Goal: Information Seeking & Learning: Learn about a topic

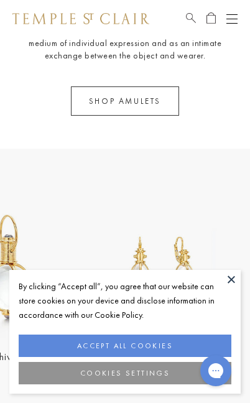
scroll to position [1677, 0]
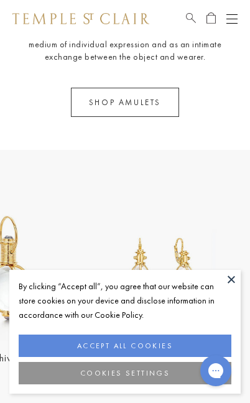
click at [235, 12] on button "Open navigation" at bounding box center [231, 18] width 11 height 15
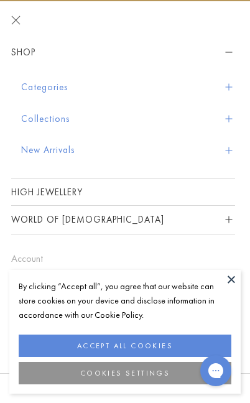
click at [200, 193] on link "High Jewellery" at bounding box center [123, 192] width 224 height 26
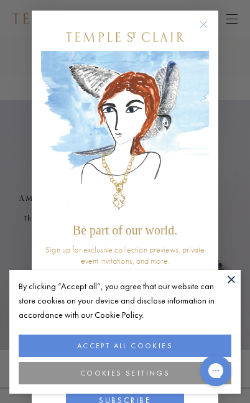
scroll to position [1, 0]
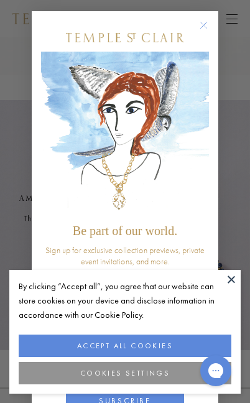
click at [211, 21] on icon "Close dialog" at bounding box center [204, 25] width 16 height 16
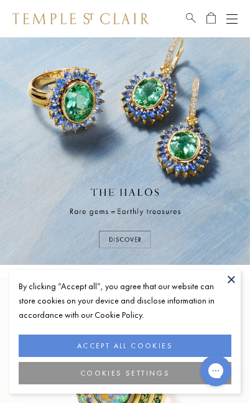
scroll to position [0, 0]
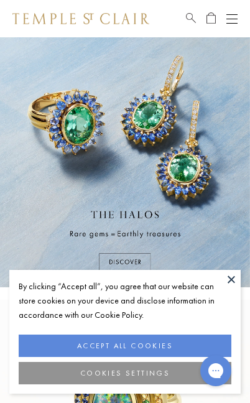
click at [149, 340] on button "ACCEPT ALL COOKIES" at bounding box center [125, 346] width 213 height 22
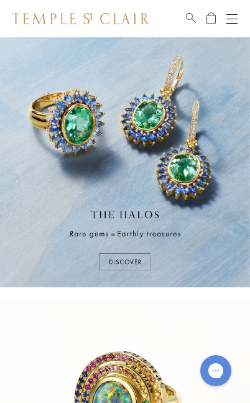
click at [236, 12] on button "Open navigation" at bounding box center [231, 18] width 11 height 15
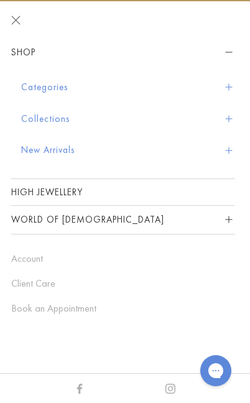
click at [64, 118] on button "Collections" at bounding box center [128, 119] width 214 height 32
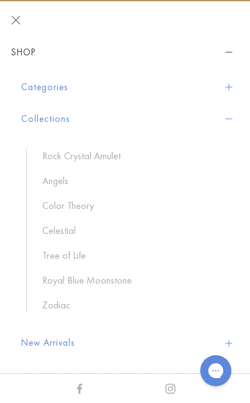
click at [85, 228] on link "Celestial" at bounding box center [132, 231] width 180 height 14
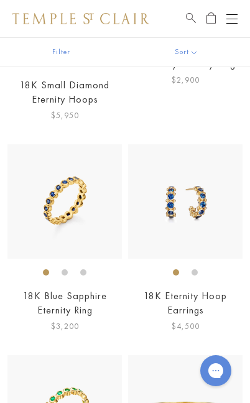
scroll to position [4178, 0]
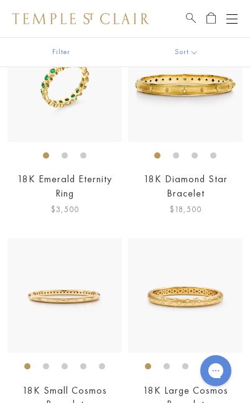
scroll to position [4497, 0]
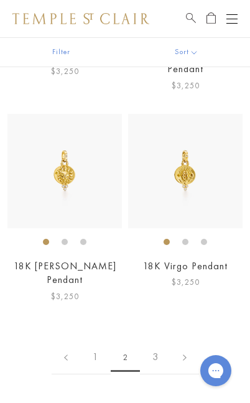
scroll to position [3988, 0]
click at [162, 340] on link "3" at bounding box center [155, 357] width 30 height 34
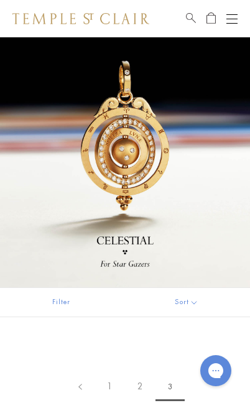
click at [234, 14] on div "Open navigation" at bounding box center [231, 14] width 11 height 1
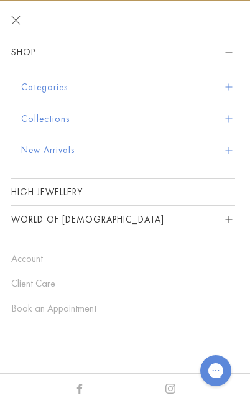
click at [73, 119] on button "Collections" at bounding box center [128, 119] width 214 height 32
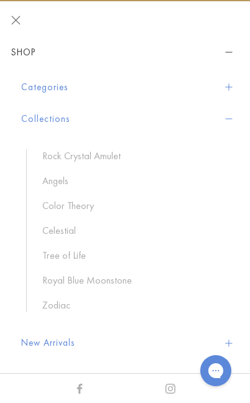
click at [93, 203] on link "Color Theory" at bounding box center [132, 206] width 180 height 14
click at [90, 256] on link "Tree of Life" at bounding box center [132, 256] width 180 height 14
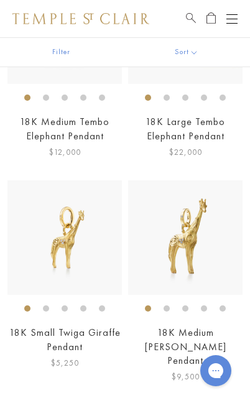
scroll to position [3837, 0]
click at [197, 208] on img at bounding box center [185, 237] width 114 height 114
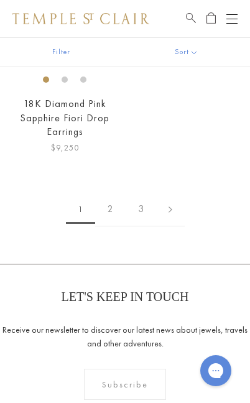
scroll to position [6427, 0]
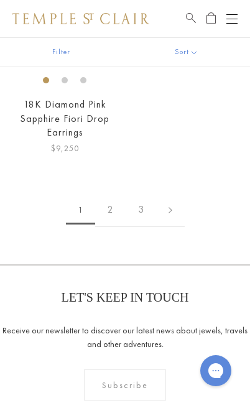
click at [119, 193] on link "2" at bounding box center [110, 210] width 30 height 34
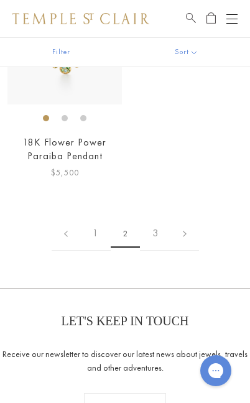
scroll to position [4297, 0]
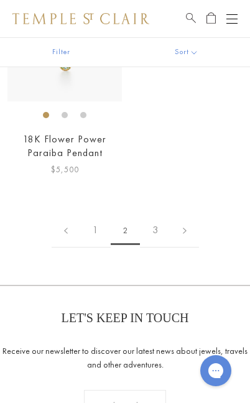
click at [159, 213] on link "3" at bounding box center [155, 230] width 30 height 34
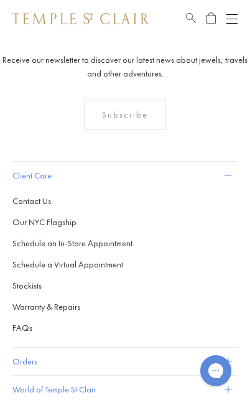
scroll to position [3269, 0]
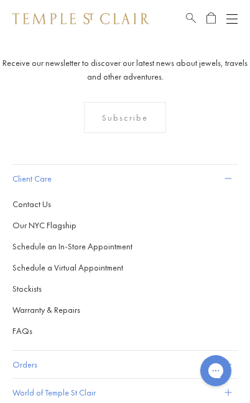
click at [75, 218] on link "Our NYC Flagship" at bounding box center [123, 225] width 222 height 14
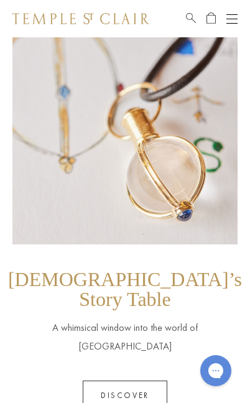
scroll to position [822, 0]
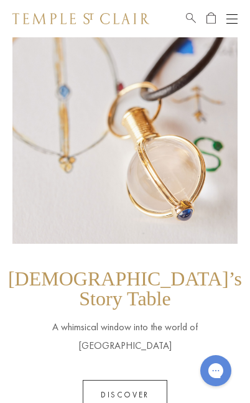
click at [165, 380] on link "Discover" at bounding box center [125, 394] width 85 height 29
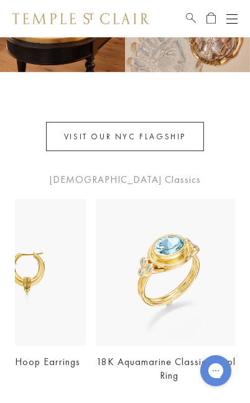
scroll to position [0, 77]
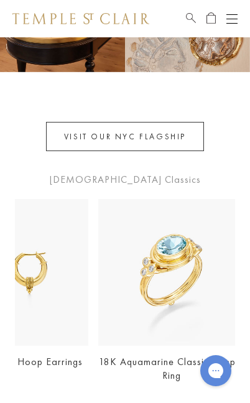
click at [195, 247] on img at bounding box center [171, 272] width 147 height 147
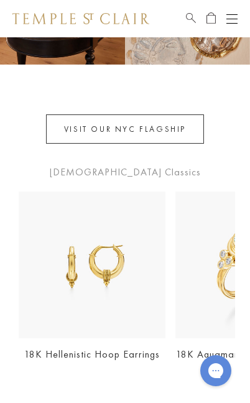
scroll to position [0, 0]
click at [121, 279] on img at bounding box center [92, 265] width 147 height 147
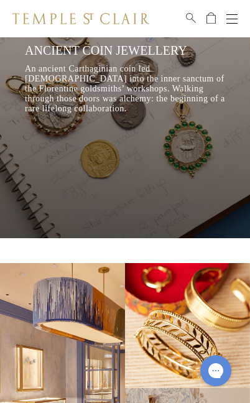
scroll to position [505, 0]
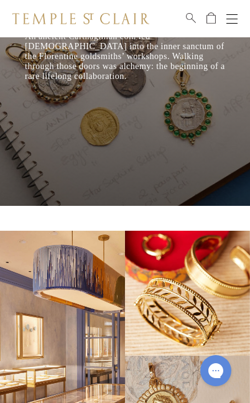
click at [98, 350] on img at bounding box center [125, 356] width 250 height 250
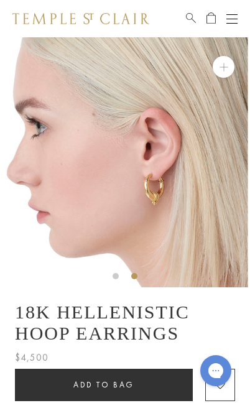
click at [163, 203] on img at bounding box center [123, 162] width 250 height 250
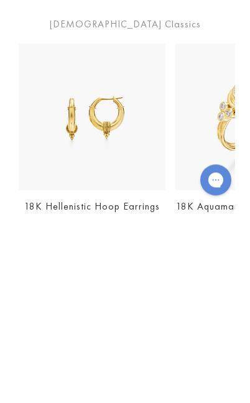
scroll to position [875, 0]
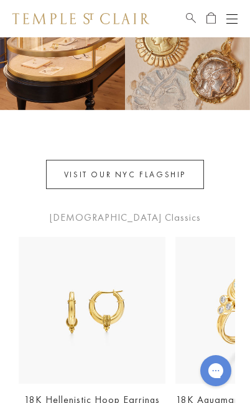
click at [234, 15] on button "Open navigation" at bounding box center [231, 18] width 11 height 15
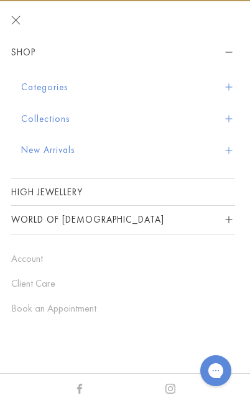
click at [73, 93] on button "Categories" at bounding box center [128, 88] width 214 height 32
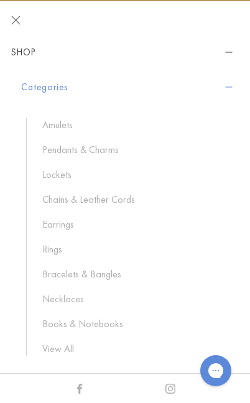
click at [65, 247] on link "Rings" at bounding box center [132, 250] width 180 height 14
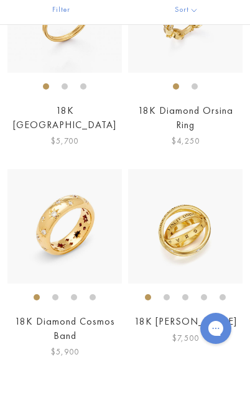
scroll to position [942, 0]
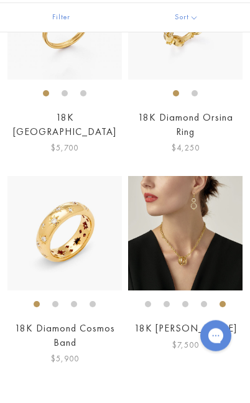
click at [198, 251] on img at bounding box center [185, 268] width 114 height 114
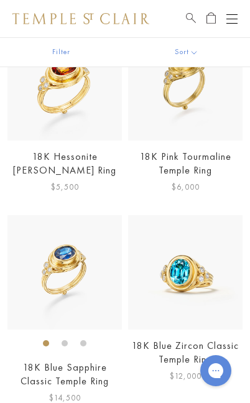
scroll to position [4031, 0]
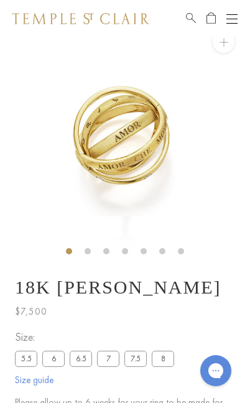
scroll to position [37, 0]
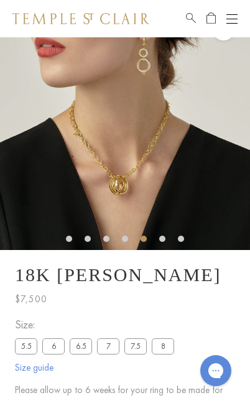
click at [155, 165] on img at bounding box center [125, 125] width 250 height 250
click at [155, 161] on img at bounding box center [125, 125] width 250 height 250
click at [160, 162] on img at bounding box center [125, 125] width 250 height 250
click at [165, 163] on img at bounding box center [125, 125] width 250 height 250
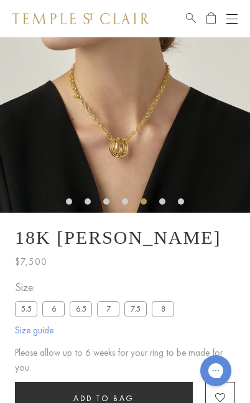
scroll to position [77, 0]
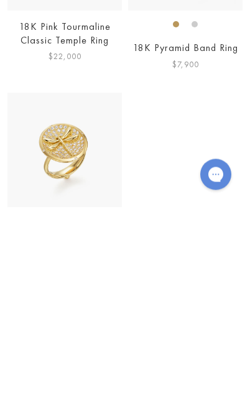
scroll to position [256, 0]
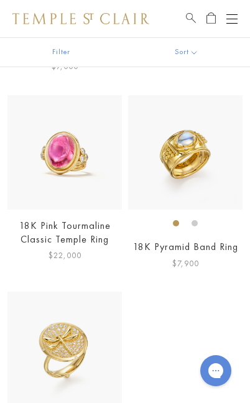
click at [75, 134] on img at bounding box center [64, 152] width 114 height 114
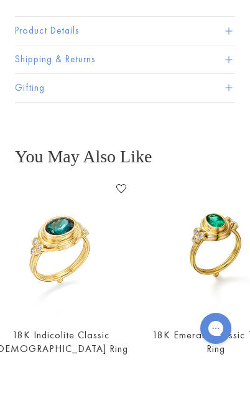
scroll to position [0, 324]
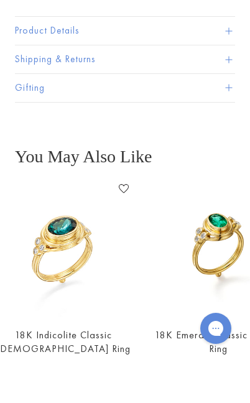
click at [166, 371] on link "18K Emerald Classic Temple Ring" at bounding box center [219, 384] width 128 height 27
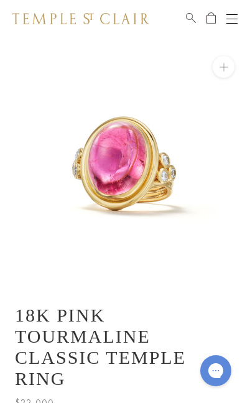
click at [177, 173] on img at bounding box center [125, 162] width 250 height 250
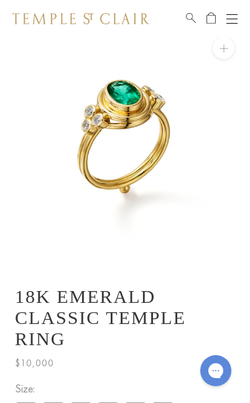
scroll to position [37, 0]
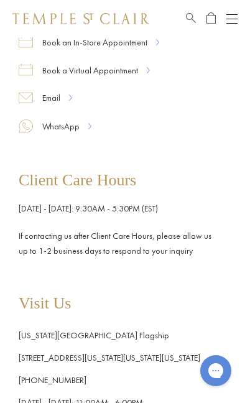
scroll to position [218, 0]
